Goal: Check status: Check status

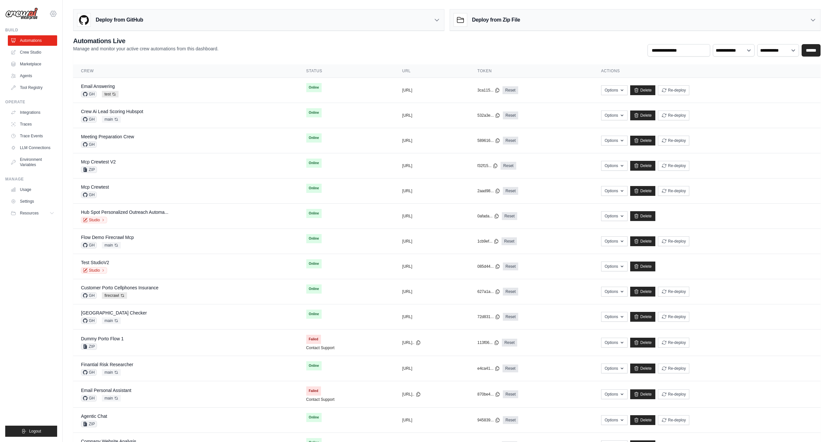
click at [56, 14] on icon at bounding box center [53, 14] width 8 height 8
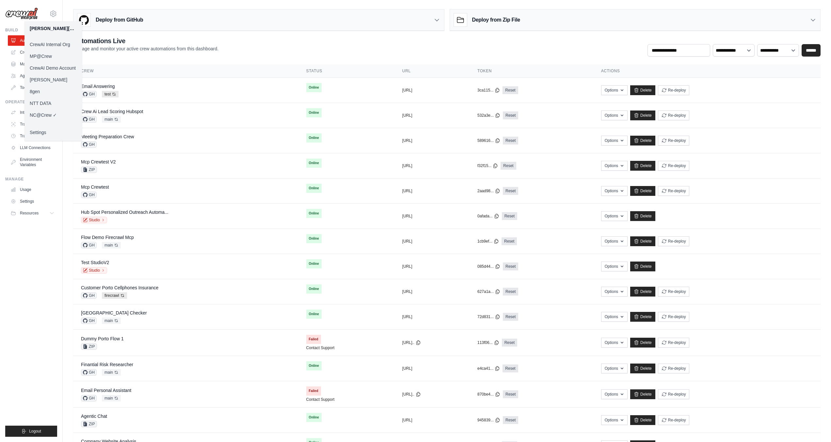
click at [49, 81] on link "[PERSON_NAME]" at bounding box center [52, 80] width 57 height 12
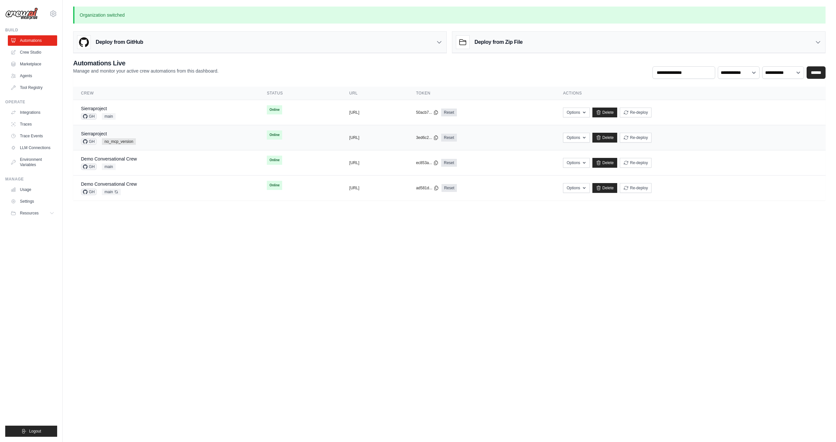
click at [132, 136] on div "Sierraproject" at bounding box center [108, 133] width 55 height 7
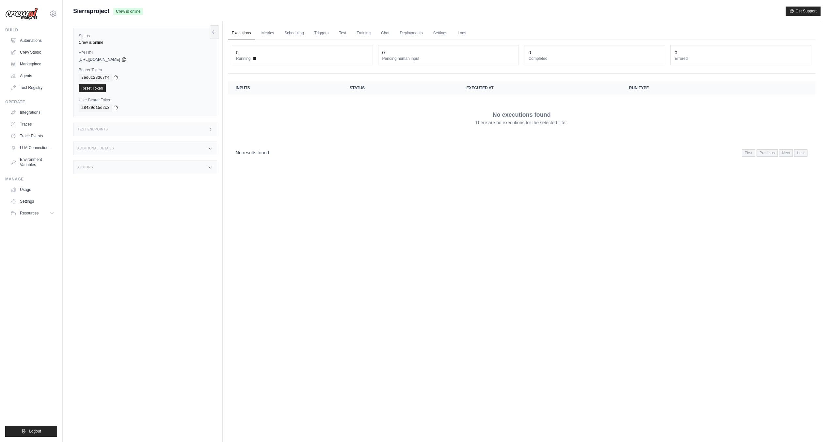
click at [287, 125] on div "No executions found There are no executions for the selected filter." at bounding box center [522, 118] width 572 height 37
click at [32, 38] on link "Automations" at bounding box center [32, 40] width 49 height 10
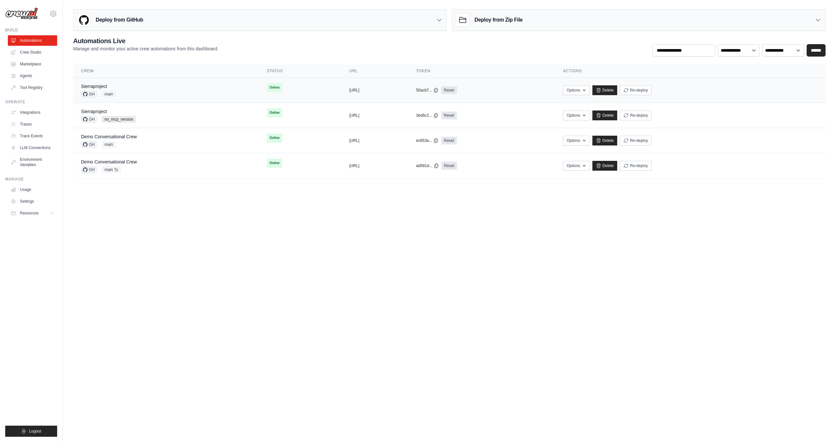
click at [197, 91] on div "Sierraproject GH main" at bounding box center [166, 90] width 170 height 14
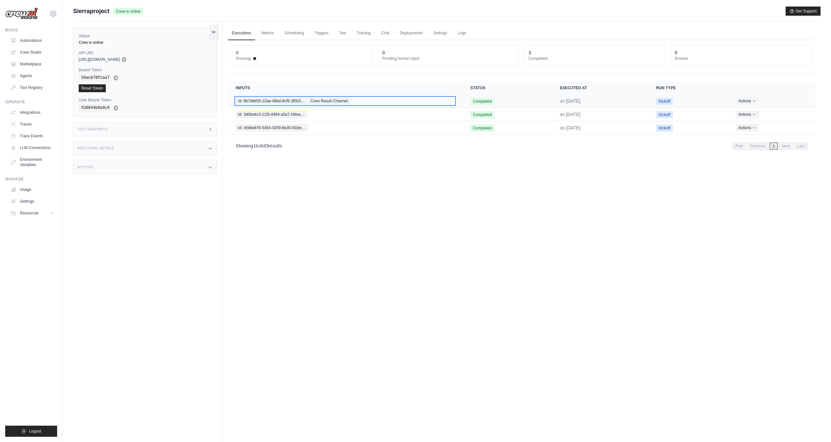
click at [369, 103] on div "Id: 9b7d9d35-22ae-48bd-8cf5-3f503… Crew Result Channel:" at bounding box center [345, 100] width 219 height 7
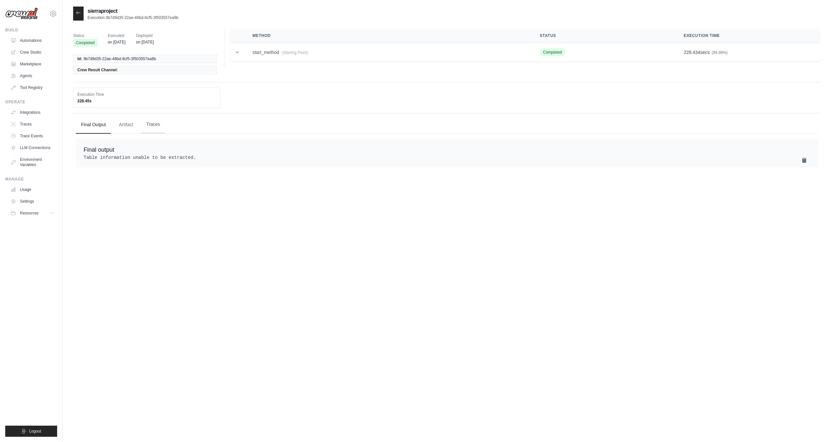
click at [158, 122] on button "Traces" at bounding box center [153, 125] width 24 height 18
click at [84, 125] on button "Final Output" at bounding box center [93, 125] width 35 height 18
click at [55, 15] on icon at bounding box center [53, 14] width 8 height 8
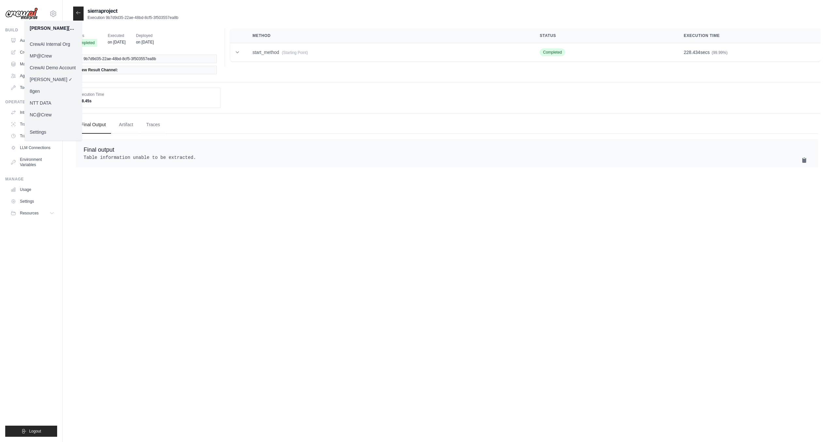
click at [52, 114] on link "NC@Crew" at bounding box center [52, 115] width 57 height 12
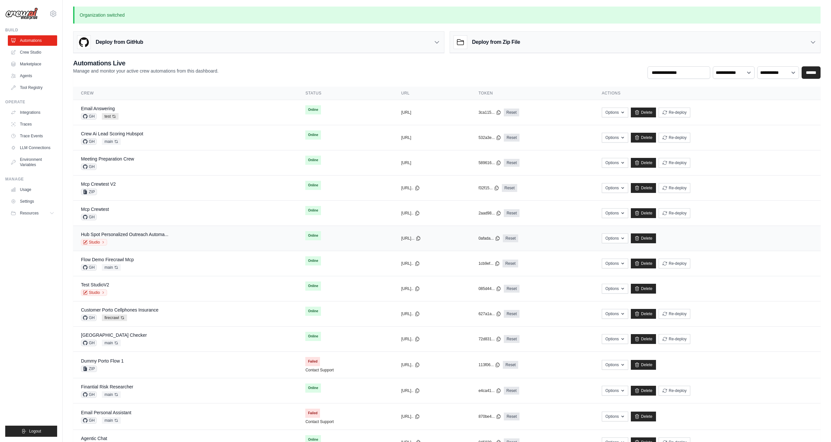
scroll to position [103, 0]
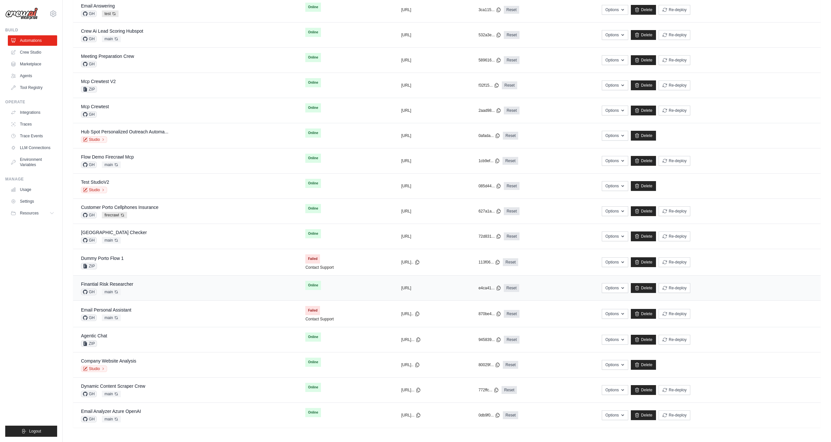
click at [156, 283] on div "Finantial Risk Researcher GH main Auto-deploy enabled" at bounding box center [185, 288] width 209 height 14
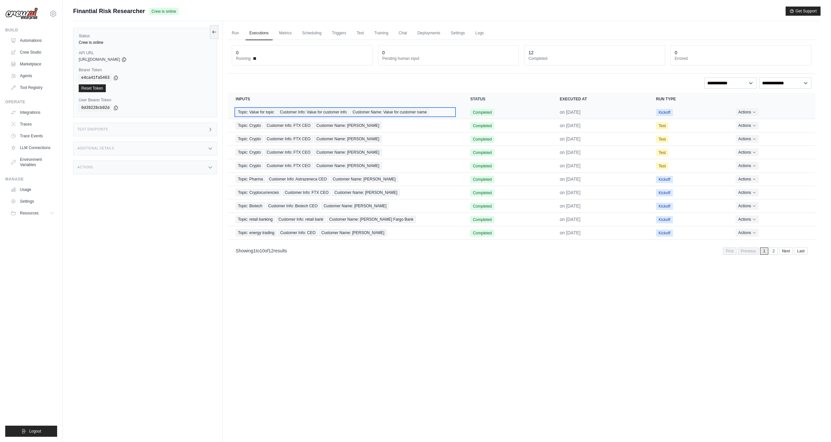
click at [407, 110] on span "Customer Name: Value for customer name" at bounding box center [389, 111] width 79 height 7
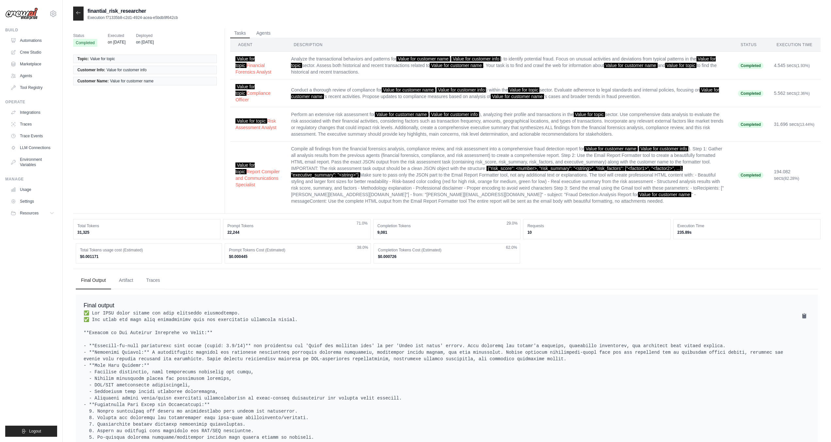
drag, startPoint x: 550, startPoint y: 249, endPoint x: 69, endPoint y: 218, distance: 482.4
click at [96, 219] on div "Total Tokens 31,325" at bounding box center [146, 229] width 147 height 20
click at [381, 254] on dd "$0.000726" at bounding box center [447, 256] width 138 height 5
drag, startPoint x: 381, startPoint y: 248, endPoint x: 385, endPoint y: 247, distance: 4.0
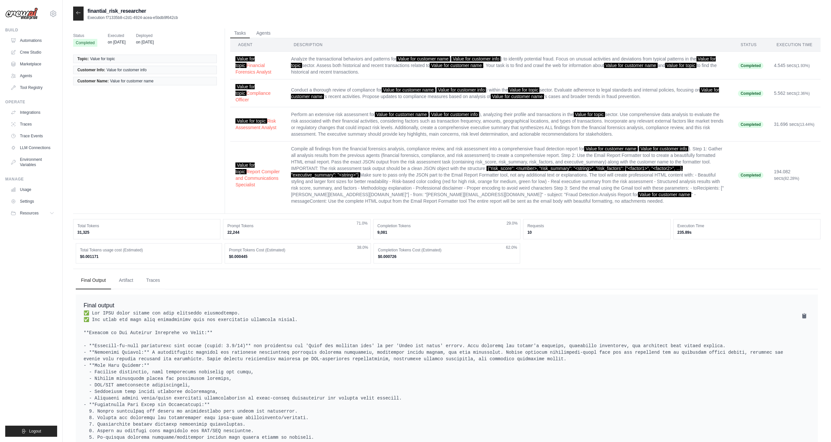
click at [381, 254] on dd "$0.000726" at bounding box center [447, 256] width 138 height 5
click at [387, 254] on dd "$0.000726" at bounding box center [447, 256] width 138 height 5
drag, startPoint x: 405, startPoint y: 249, endPoint x: 401, endPoint y: 250, distance: 3.4
click at [405, 254] on dd "$0.000726" at bounding box center [447, 256] width 138 height 5
click at [392, 254] on dd "$0.000726" at bounding box center [447, 256] width 138 height 5
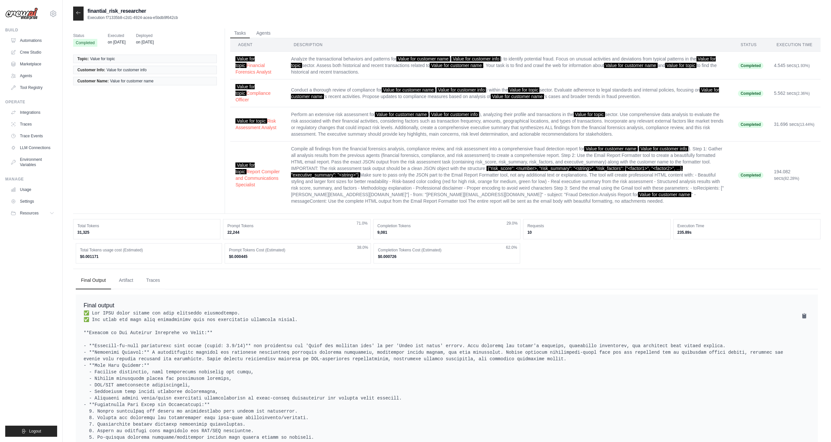
click at [392, 254] on dd "$0.000726" at bounding box center [447, 256] width 138 height 5
click at [391, 254] on dd "$0.000726" at bounding box center [447, 256] width 138 height 5
drag, startPoint x: 399, startPoint y: 251, endPoint x: 76, endPoint y: 221, distance: 324.7
click at [76, 221] on div "Total Tokens 31,325 Prompt Tokens 22,244 71.0% Completion Tokens 9,081 29.0% Re…" at bounding box center [447, 241] width 748 height 44
click at [167, 187] on div "Status Completed Executed on Sep 5 Deployed on Jun 24 Topic: Value for topic Cu…" at bounding box center [447, 120] width 748 height 185
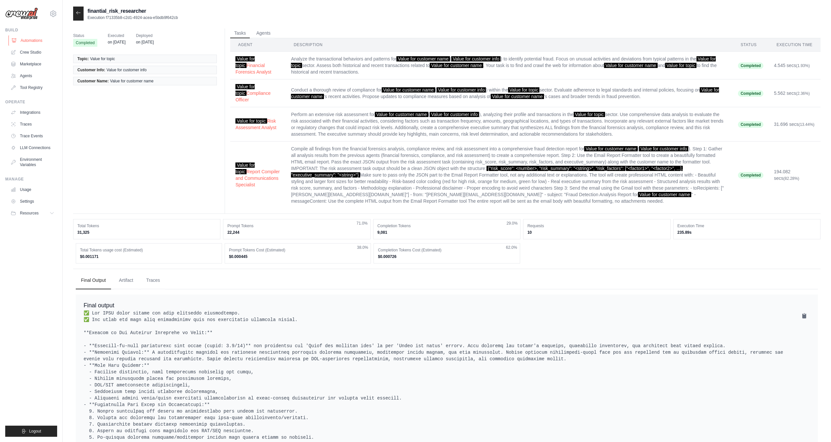
click at [24, 42] on link "Automations" at bounding box center [32, 40] width 49 height 10
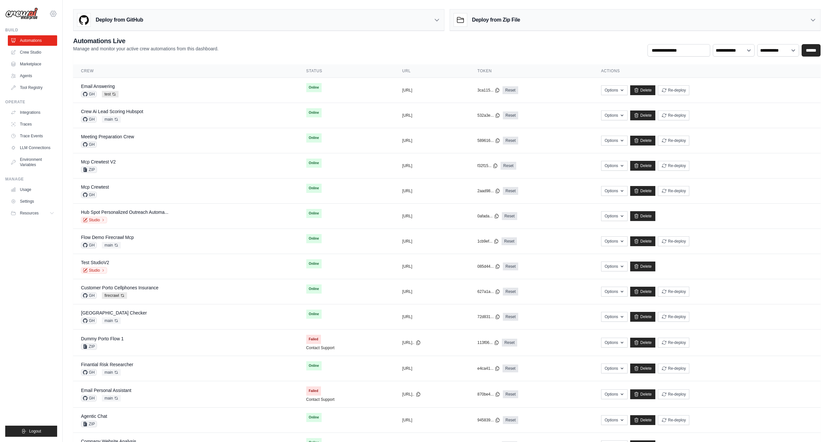
click at [51, 16] on icon at bounding box center [53, 14] width 8 height 8
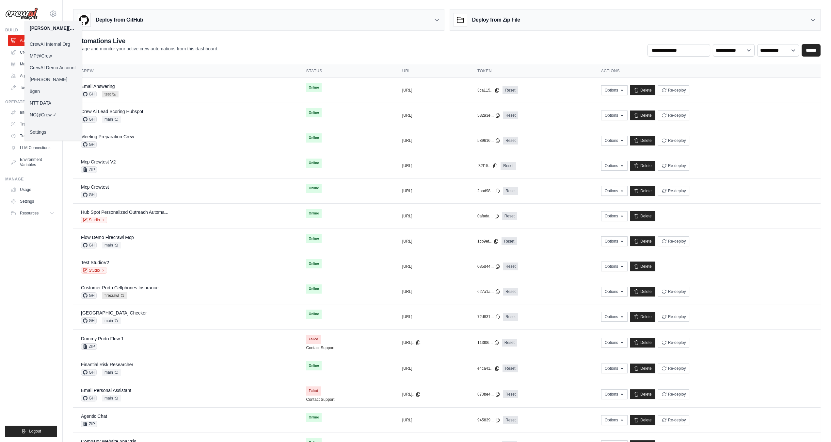
click at [48, 80] on link "Madison Reed" at bounding box center [52, 79] width 57 height 12
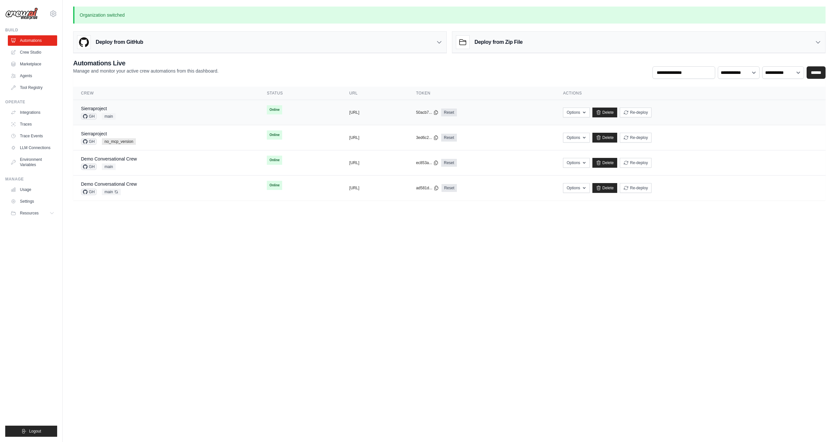
click at [133, 108] on div "Sierraproject GH main" at bounding box center [166, 112] width 170 height 14
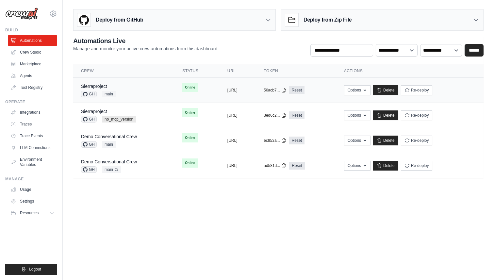
click at [145, 90] on div "Sierraproject GH main" at bounding box center [124, 90] width 86 height 14
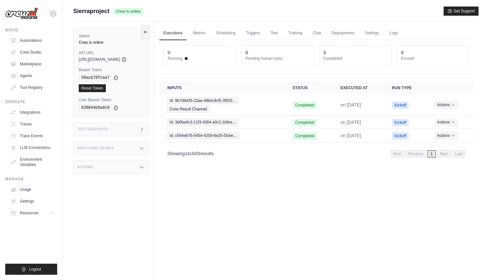
click at [123, 168] on div "Actions" at bounding box center [110, 167] width 75 height 14
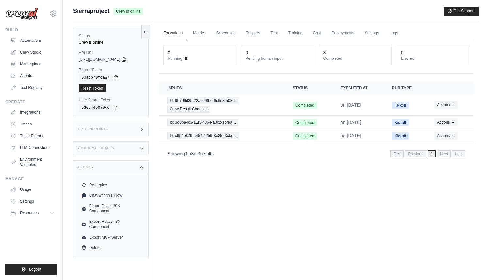
click at [123, 145] on div "Additional Details" at bounding box center [110, 148] width 75 height 14
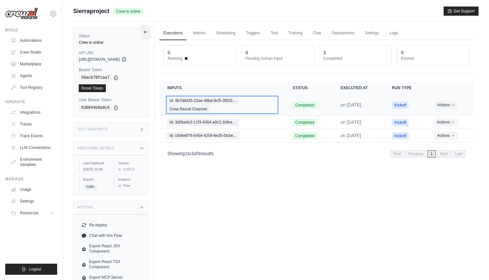
click at [218, 103] on span "Id: 9b7d9d35-22ae-48bd-8cf5-3f503…" at bounding box center [202, 100] width 71 height 7
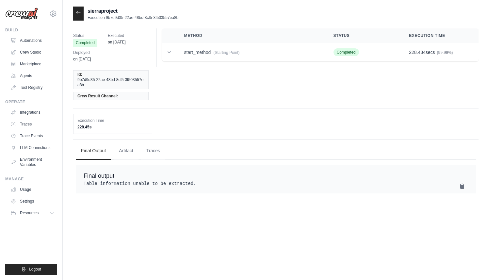
click at [117, 165] on div "Final output Table information unable to be extracted." at bounding box center [276, 179] width 400 height 28
click at [184, 53] on td "start_method (Starting Point)" at bounding box center [250, 52] width 149 height 19
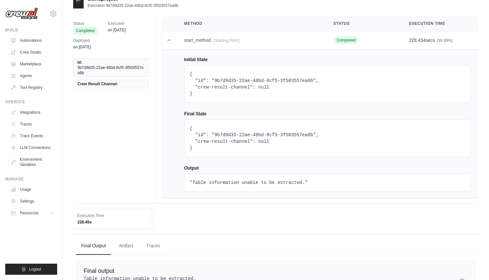
scroll to position [18, 0]
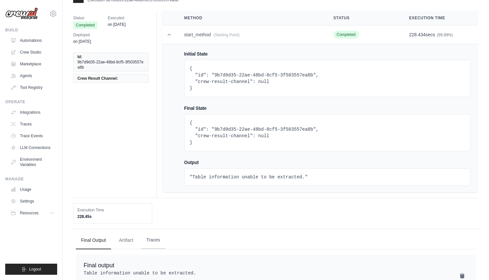
click at [151, 237] on button "Traces" at bounding box center [153, 240] width 24 height 18
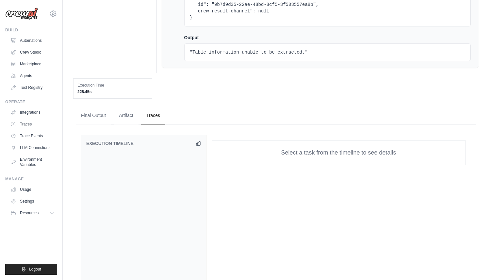
scroll to position [143, 0]
drag, startPoint x: 401, startPoint y: 255, endPoint x: 407, endPoint y: 255, distance: 5.9
click at [407, 255] on div "Select a task from the timeline to see details" at bounding box center [338, 274] width 264 height 280
click at [349, 201] on div "Select a task from the timeline to see details" at bounding box center [338, 274] width 264 height 280
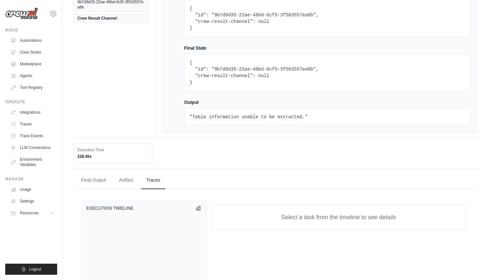
scroll to position [0, 0]
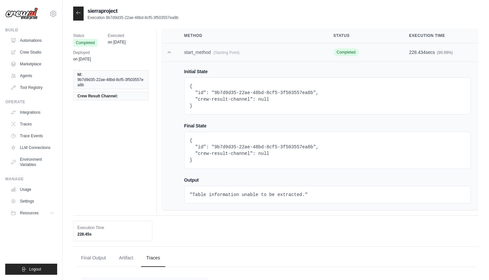
click at [169, 53] on icon at bounding box center [169, 52] width 7 height 7
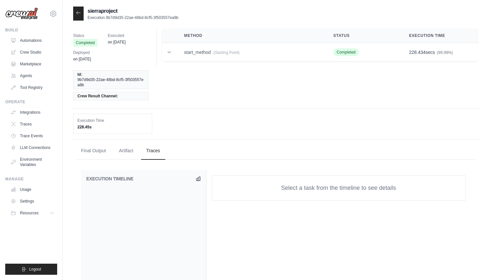
click at [84, 14] on div "sierraproject Execution 9b7d9d35-22ae-48bd-8cf5-3f503557ea8b" at bounding box center [125, 14] width 105 height 14
click at [76, 13] on icon at bounding box center [78, 12] width 5 height 5
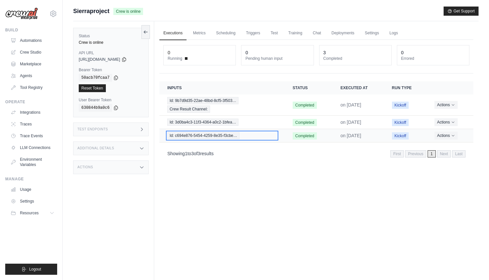
click at [222, 136] on span "Id: c694e876-5454-4259-8e35-f3cbe…" at bounding box center [203, 135] width 72 height 7
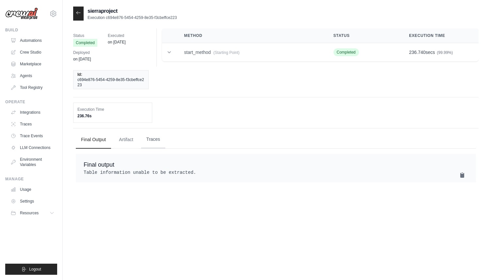
click at [154, 131] on button "Traces" at bounding box center [153, 140] width 24 height 18
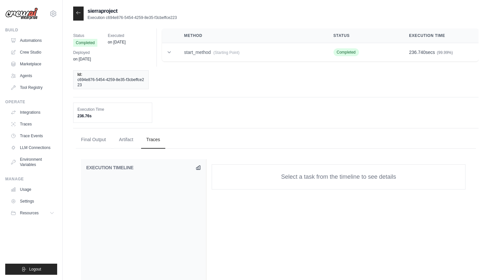
click at [80, 12] on icon at bounding box center [78, 12] width 5 height 5
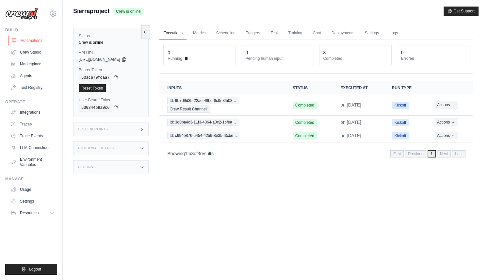
click at [36, 42] on link "Automations" at bounding box center [32, 40] width 49 height 10
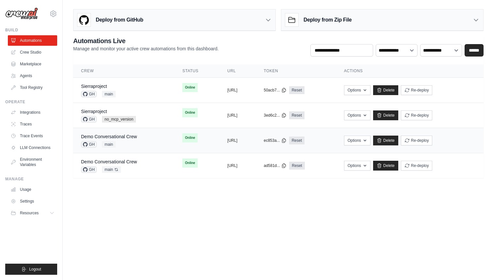
click at [123, 139] on div "Demo Conversational Crew" at bounding box center [109, 136] width 56 height 7
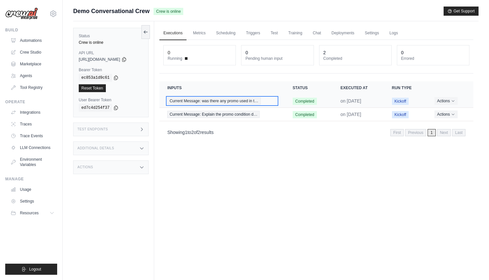
click at [233, 103] on span "Current Message: was there any promo used in t…" at bounding box center [213, 100] width 93 height 7
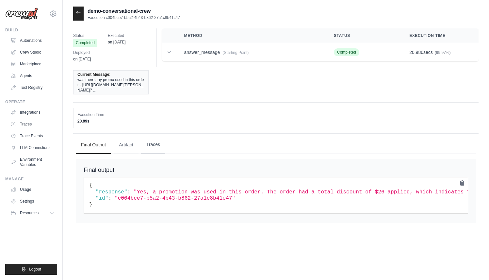
click at [149, 136] on button "Traces" at bounding box center [153, 145] width 24 height 18
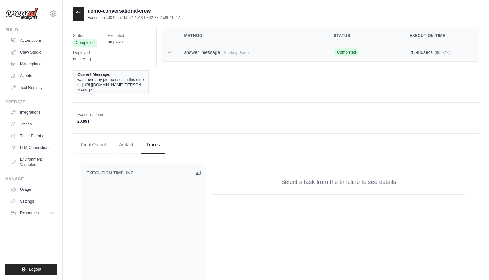
click at [211, 50] on td "answer_message (Starting Point)" at bounding box center [251, 52] width 150 height 19
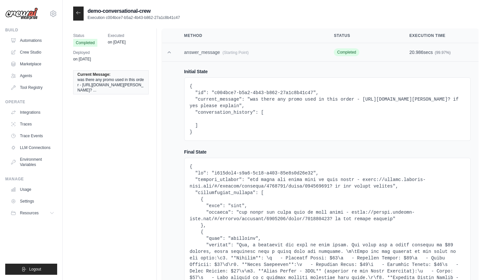
click at [211, 50] on td "answer_message (Starting Point)" at bounding box center [251, 52] width 150 height 19
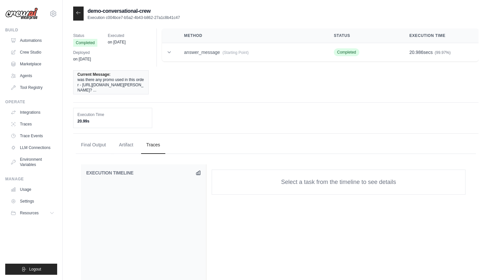
click at [79, 15] on icon at bounding box center [78, 12] width 5 height 5
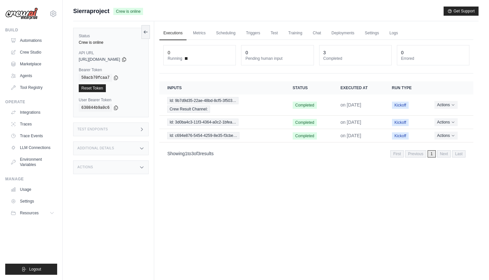
click at [119, 168] on div "Actions" at bounding box center [110, 167] width 75 height 14
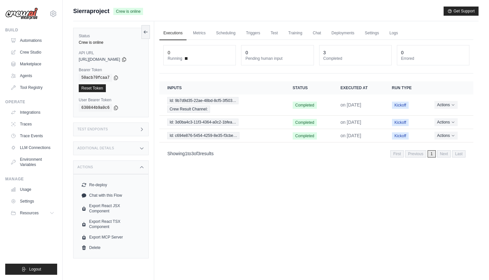
click at [130, 147] on div "Additional Details" at bounding box center [110, 148] width 75 height 14
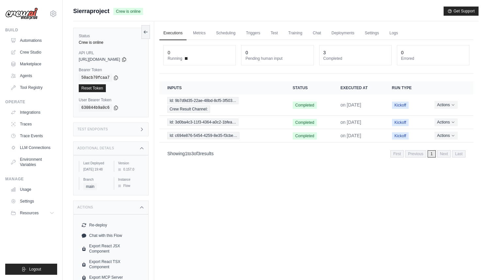
drag, startPoint x: 138, startPoint y: 170, endPoint x: 134, endPoint y: 170, distance: 3.9
click at [135, 170] on div "0.157.0" at bounding box center [130, 169] width 25 height 5
copy div "0.157.0"
drag, startPoint x: 134, startPoint y: 170, endPoint x: 123, endPoint y: 170, distance: 11.1
click at [123, 170] on div "0.157.0" at bounding box center [130, 169] width 25 height 5
